Goal: Find specific page/section: Find specific page/section

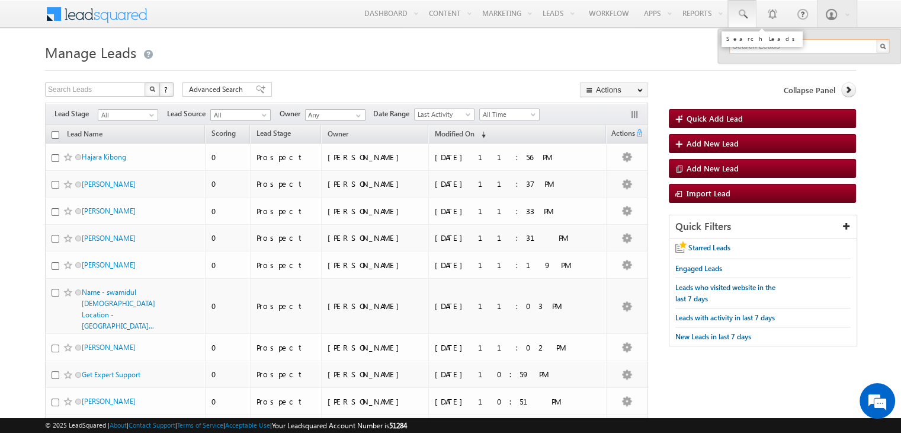
paste input "3322009988"
type input "3322009988"
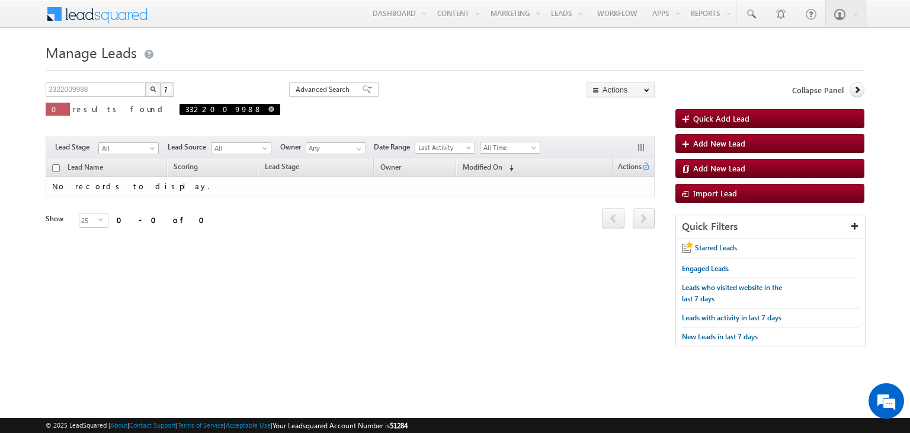
click at [268, 106] on span at bounding box center [271, 109] width 6 height 6
type input "Search Leads"
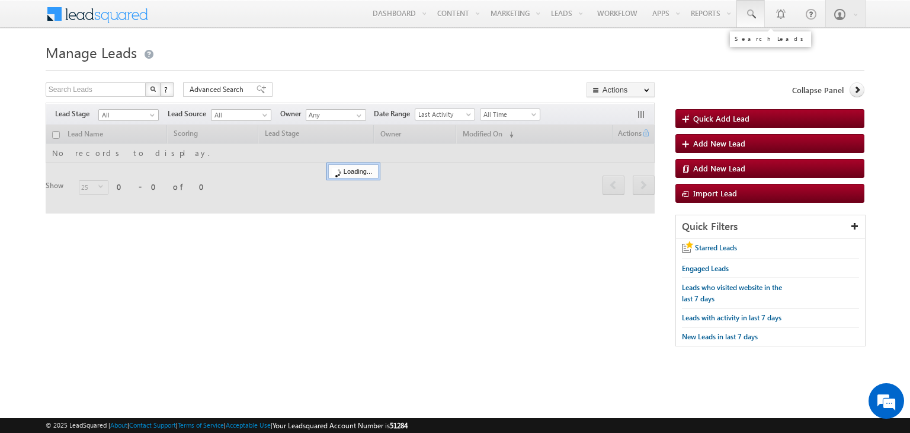
click at [755, 11] on link at bounding box center [750, 13] width 28 height 27
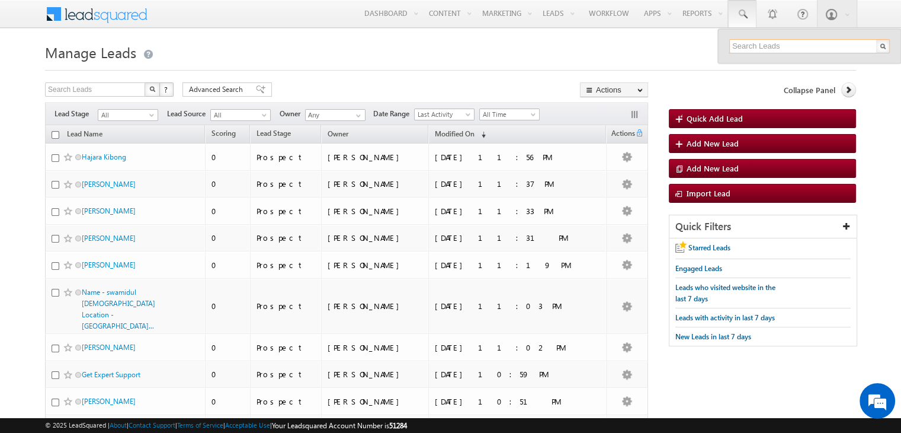
click at [773, 44] on input "text" at bounding box center [809, 46] width 161 height 14
paste input "3322009988"
type input "3322009988"
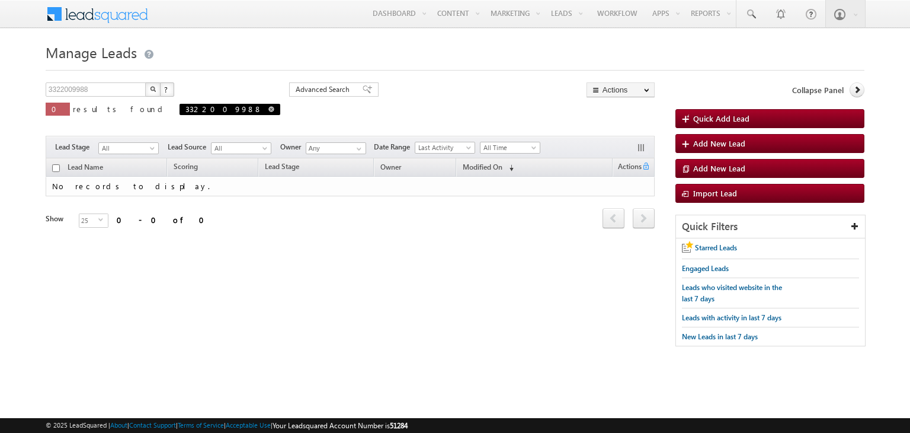
click at [268, 110] on span at bounding box center [271, 109] width 6 height 6
type input "Search Leads"
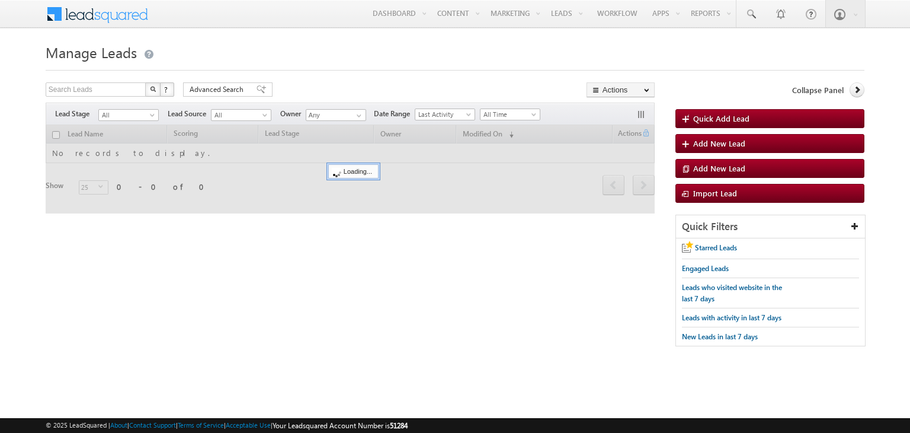
click at [384, 67] on div at bounding box center [455, 67] width 819 height 8
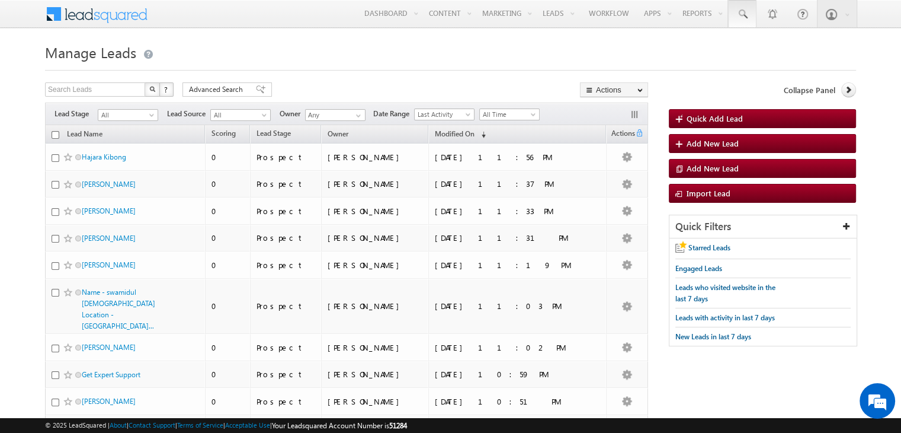
click at [741, 14] on span at bounding box center [742, 14] width 12 height 12
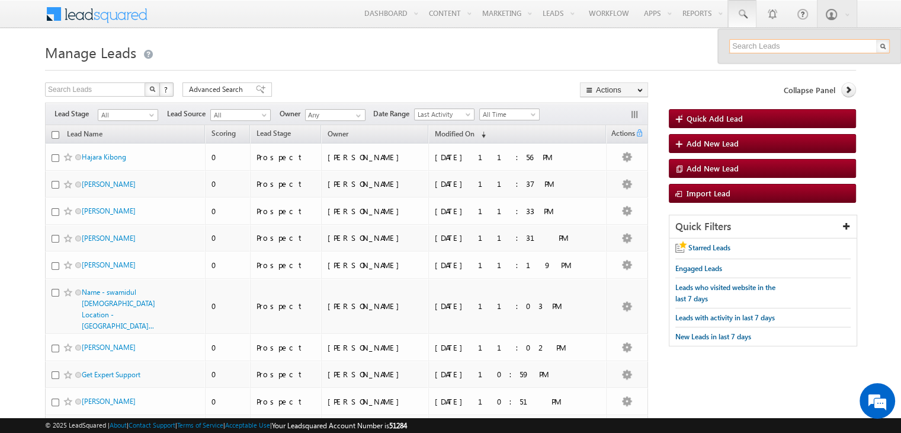
paste input "3322009988"
type input "3322009988"
click at [110, 91] on input "text" at bounding box center [95, 89] width 101 height 14
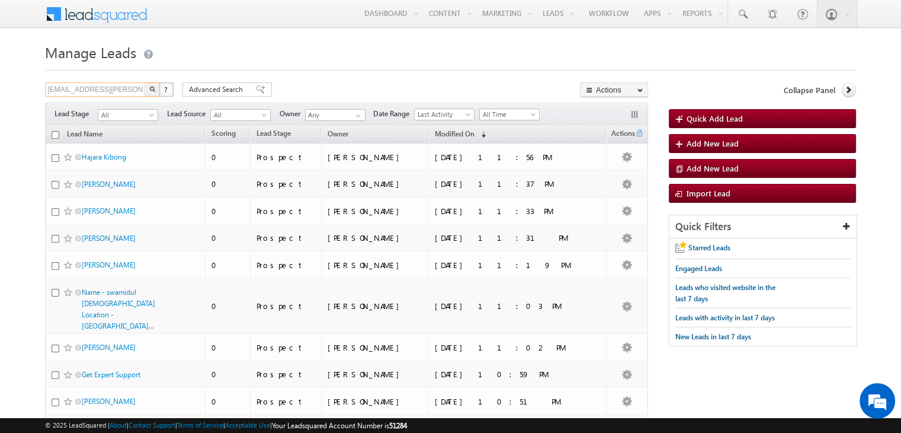
scroll to position [0, 7]
type input "dudde.harsha+lgg@upgrad.com"
click at [145, 82] on button "button" at bounding box center [152, 89] width 15 height 14
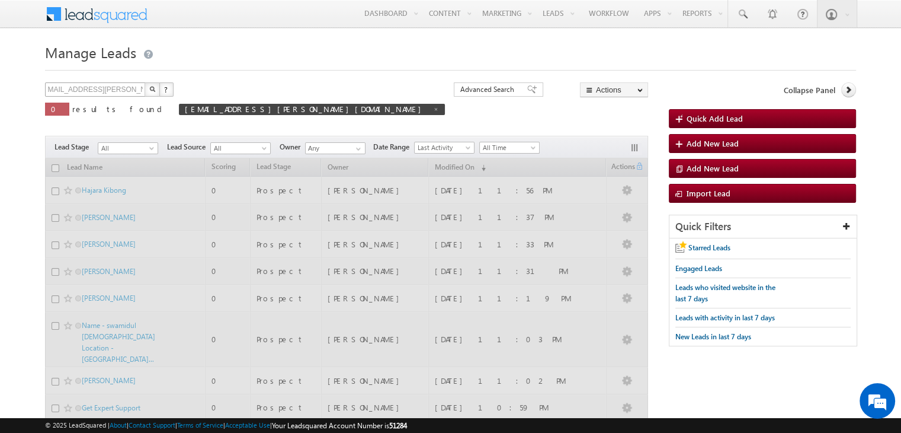
scroll to position [0, 0]
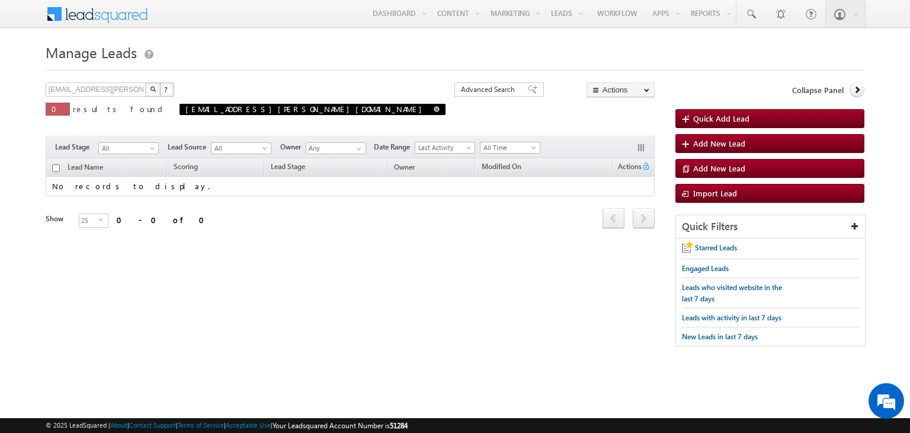
click at [434, 110] on span at bounding box center [437, 109] width 6 height 6
type input "Search Leads"
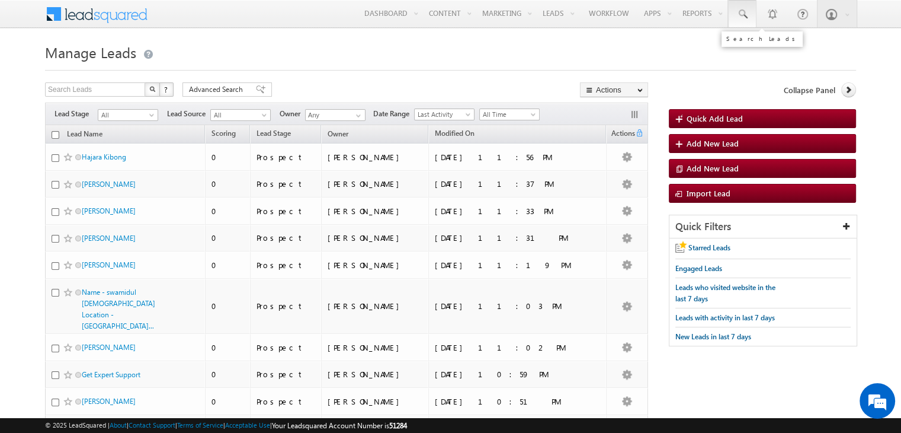
click at [749, 15] on link at bounding box center [742, 13] width 28 height 27
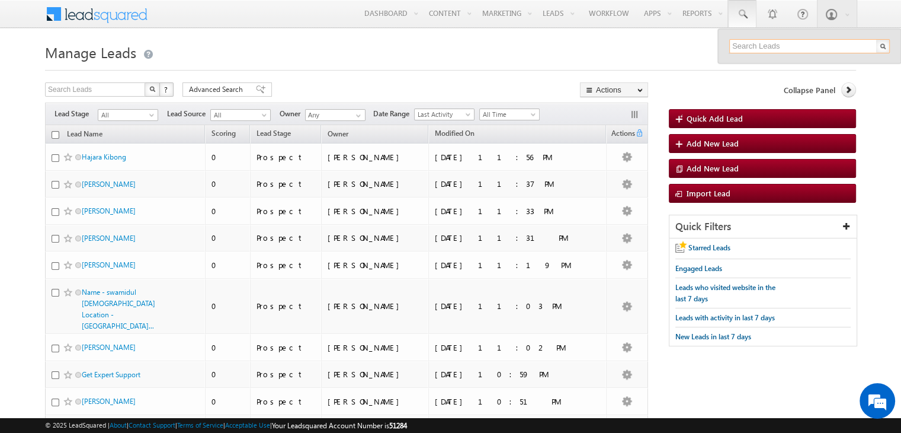
click at [764, 43] on input "text" at bounding box center [809, 46] width 161 height 14
paste input "sudheer.setty+Mohinimz0B"
type input "sudheer.setty+Mohinimz0B"
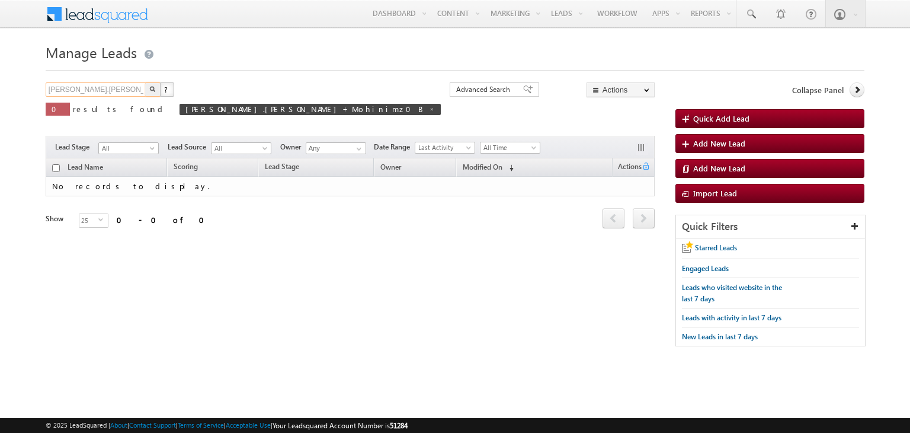
click at [139, 89] on input "sudheer.setty+Mohinimz0B" at bounding box center [96, 89] width 101 height 14
type input "sudheer.setty+Mohinimz0B@upgrad.com"
click at [145, 82] on button "button" at bounding box center [152, 89] width 15 height 14
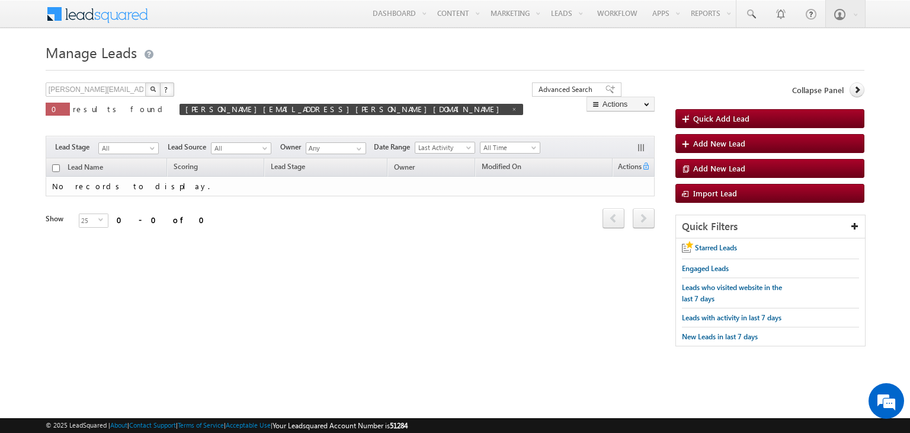
scroll to position [0, 0]
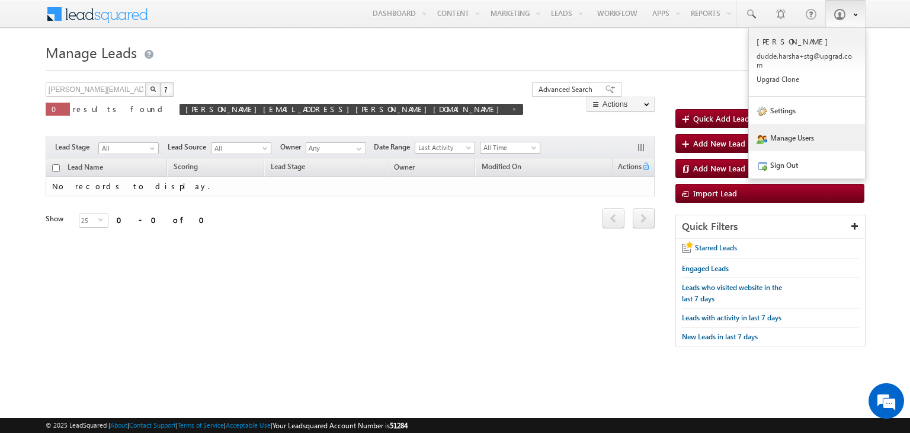
click at [786, 142] on link "Manage Users" at bounding box center [807, 137] width 116 height 27
